Goal: Information Seeking & Learning: Learn about a topic

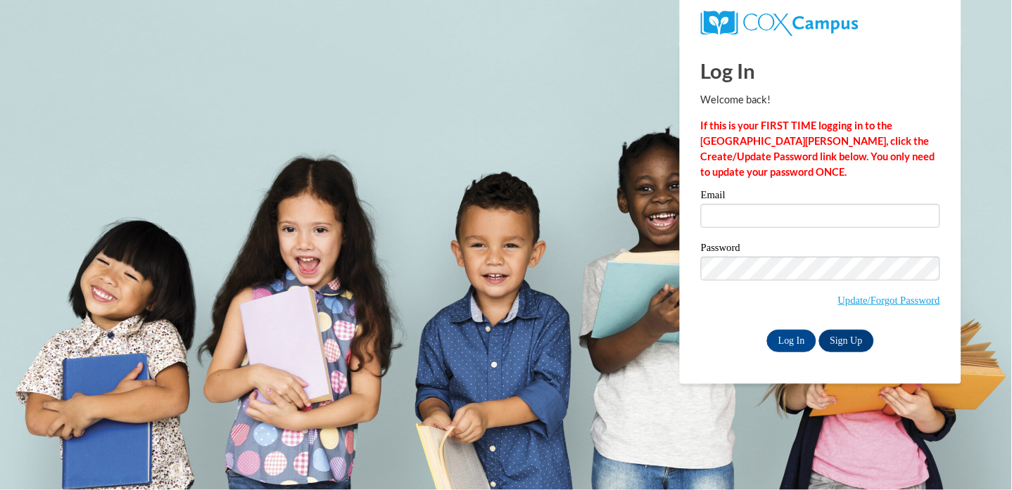
type input "[EMAIL_ADDRESS][DOMAIN_NAME]"
click at [785, 340] on input "Log In" at bounding box center [791, 341] width 49 height 23
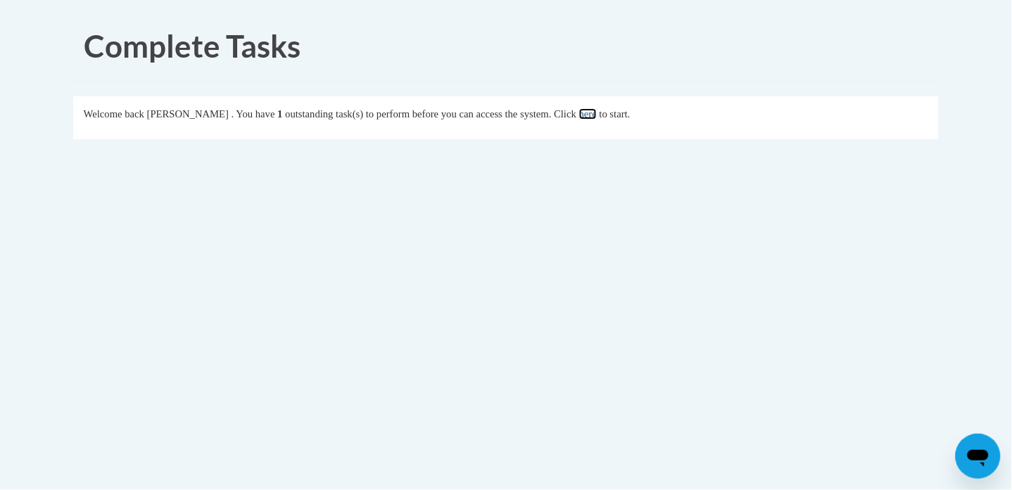
click at [597, 109] on link "here" at bounding box center [588, 113] width 18 height 11
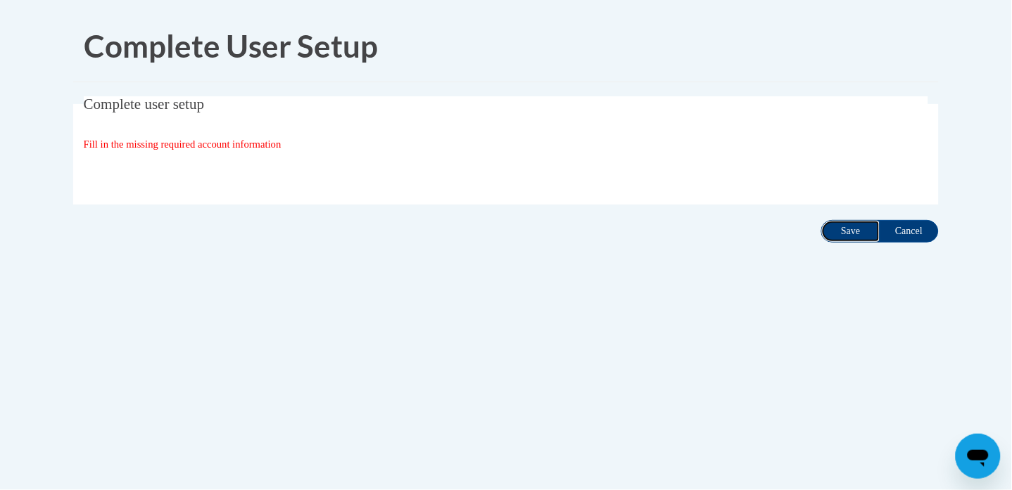
click at [846, 229] on input "Save" at bounding box center [850, 231] width 59 height 23
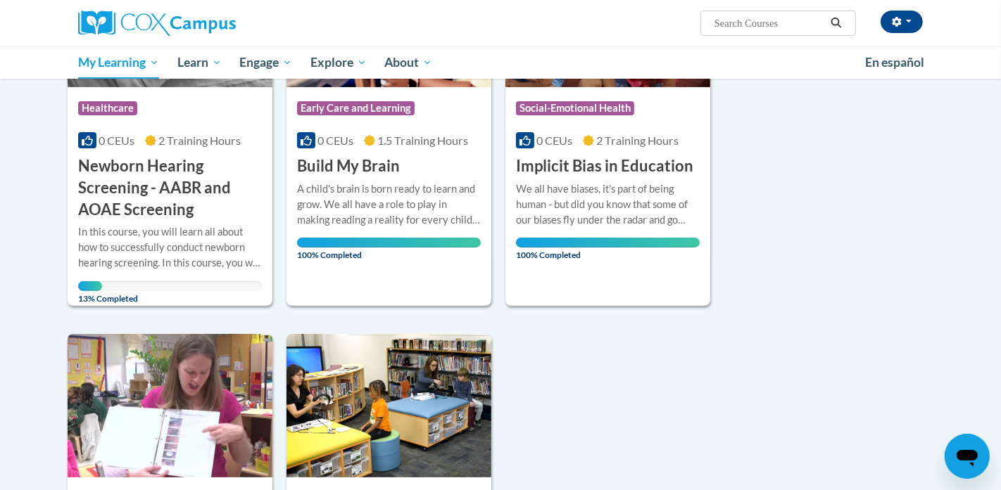
scroll to position [292, 0]
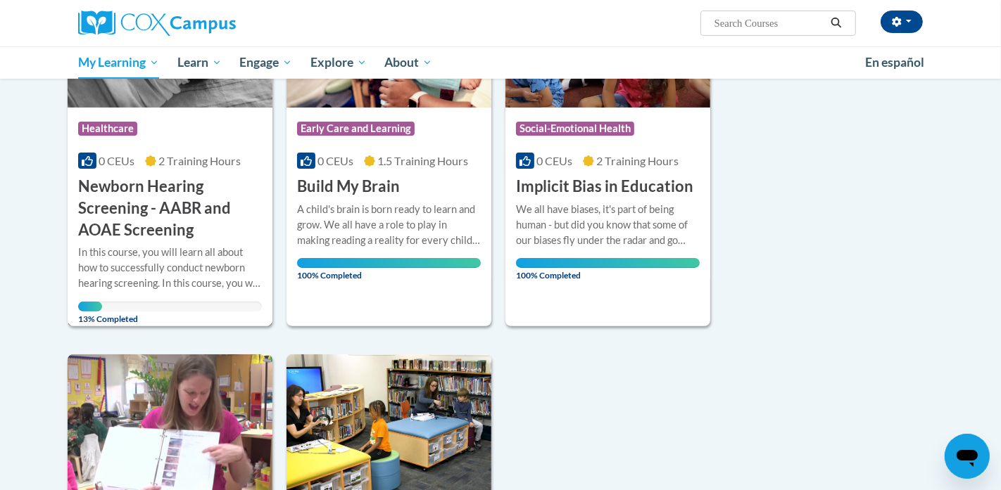
click at [155, 203] on h3 "Newborn Hearing Screening - AABR and AOAE Screening" at bounding box center [170, 208] width 184 height 65
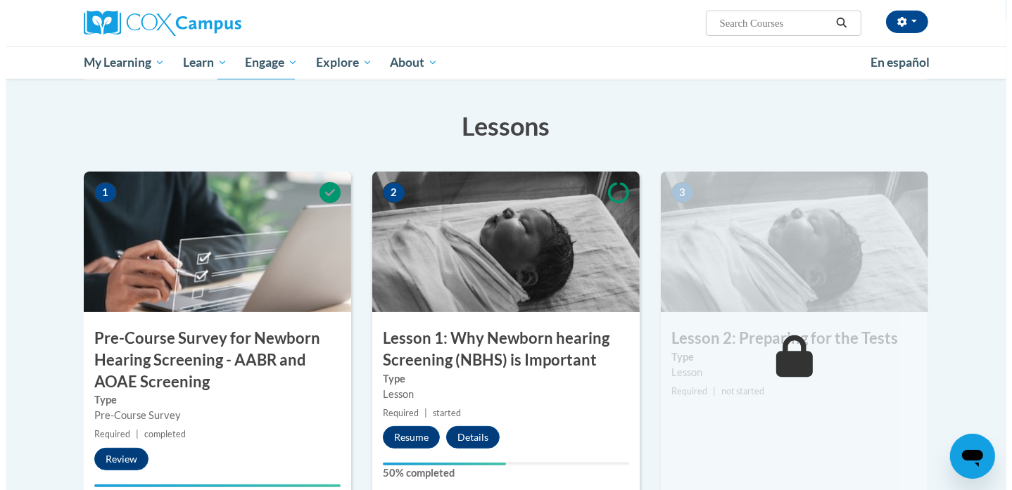
scroll to position [281, 0]
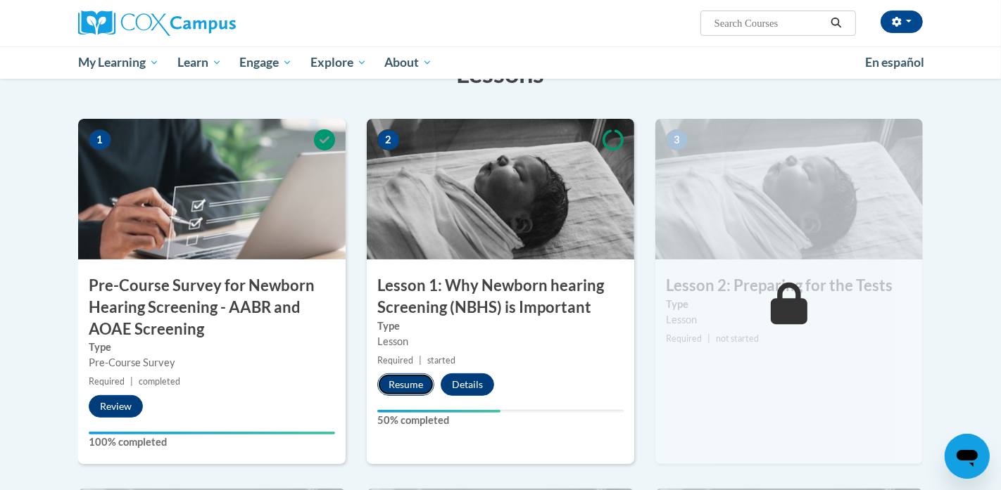
click at [415, 386] on button "Resume" at bounding box center [405, 385] width 57 height 23
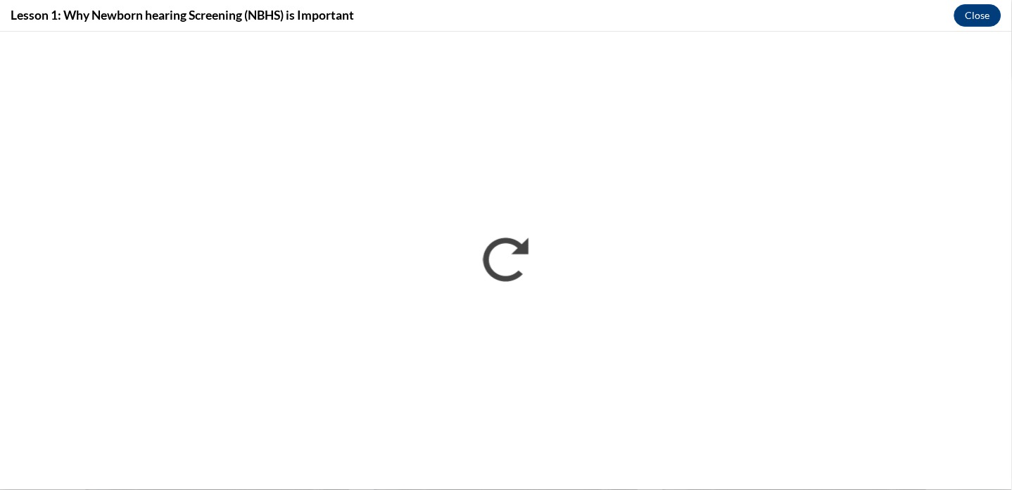
scroll to position [0, 0]
